Goal: Find specific page/section: Find specific page/section

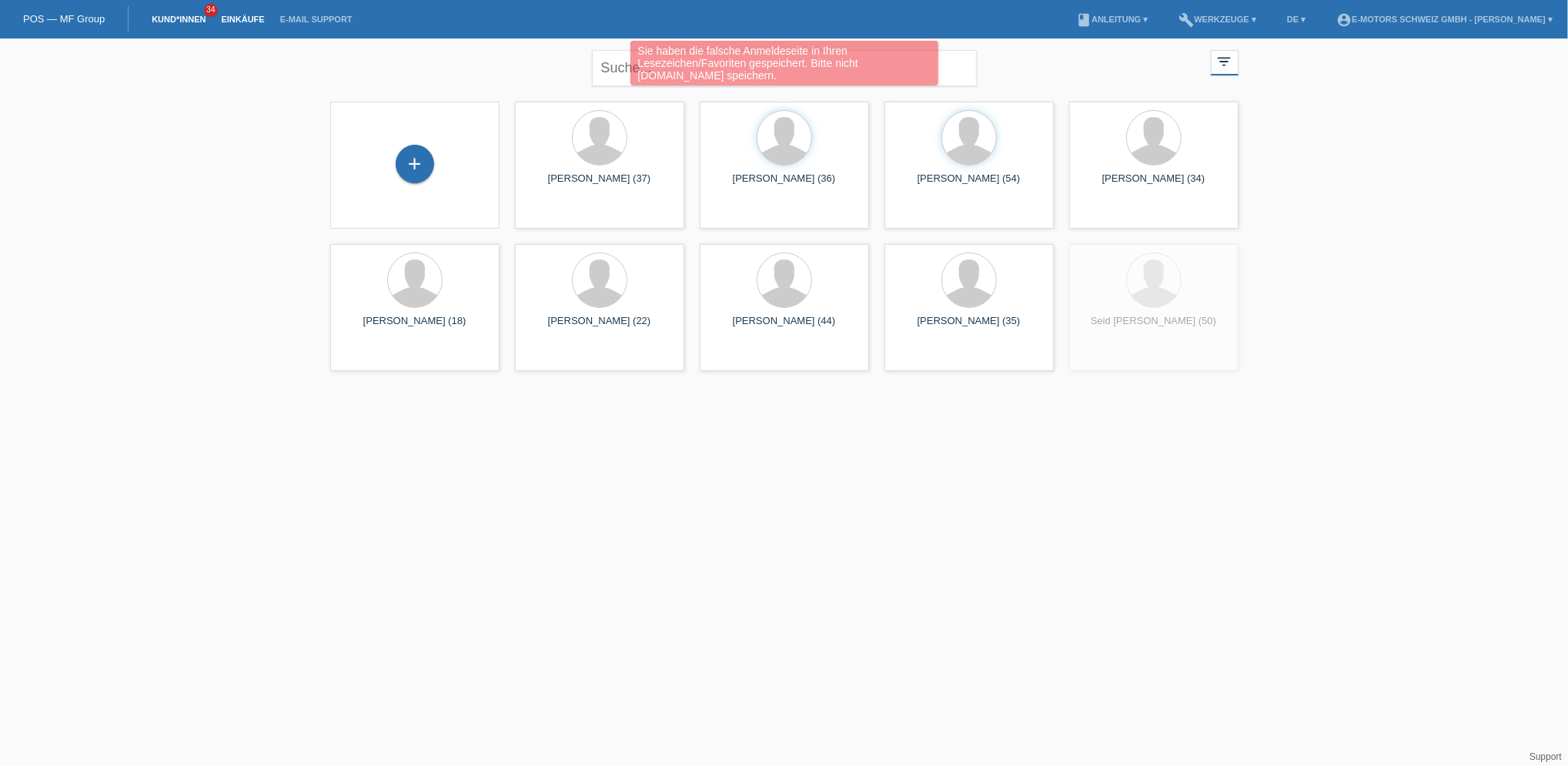
click at [249, 22] on link "Einkäufe" at bounding box center [242, 19] width 58 height 10
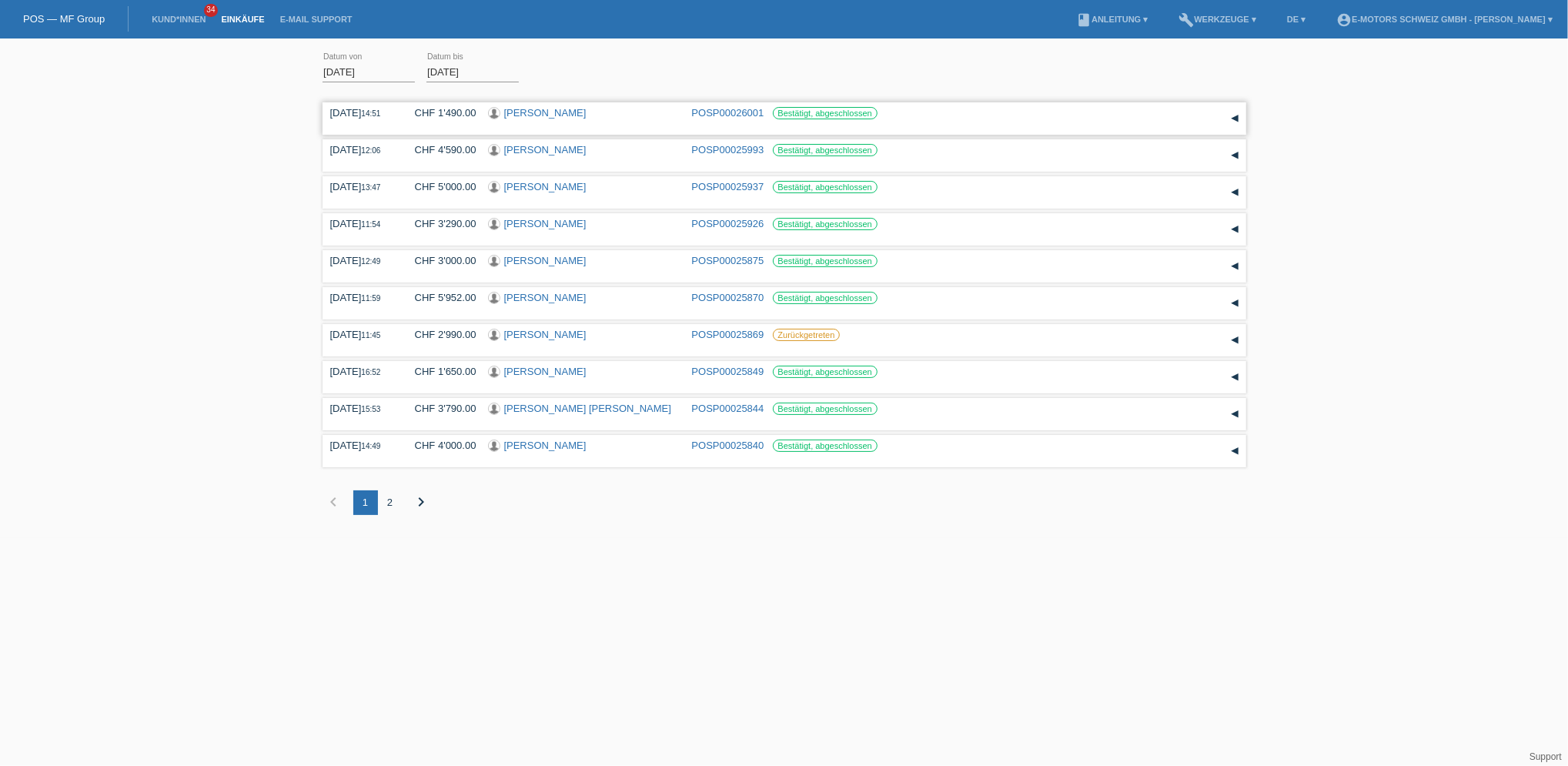
click at [549, 113] on link "[PERSON_NAME]" at bounding box center [545, 113] width 82 height 11
click at [534, 187] on link "Jasmin Boguchanin" at bounding box center [545, 186] width 82 height 11
click at [545, 261] on link "[PERSON_NAME]" at bounding box center [545, 260] width 82 height 11
